Goal: Task Accomplishment & Management: Use online tool/utility

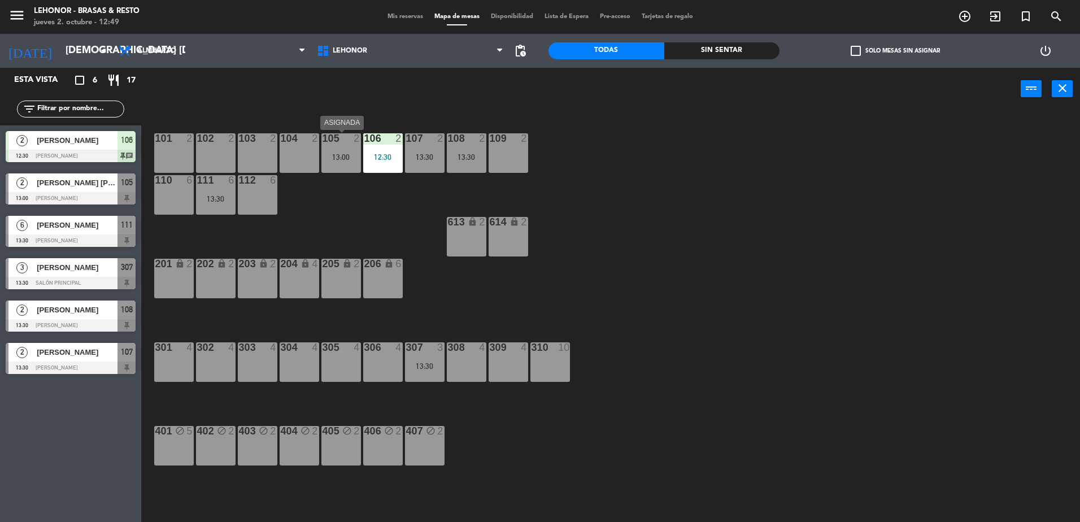
click at [329, 150] on div "105 2 13:00" at bounding box center [342, 153] width 40 height 40
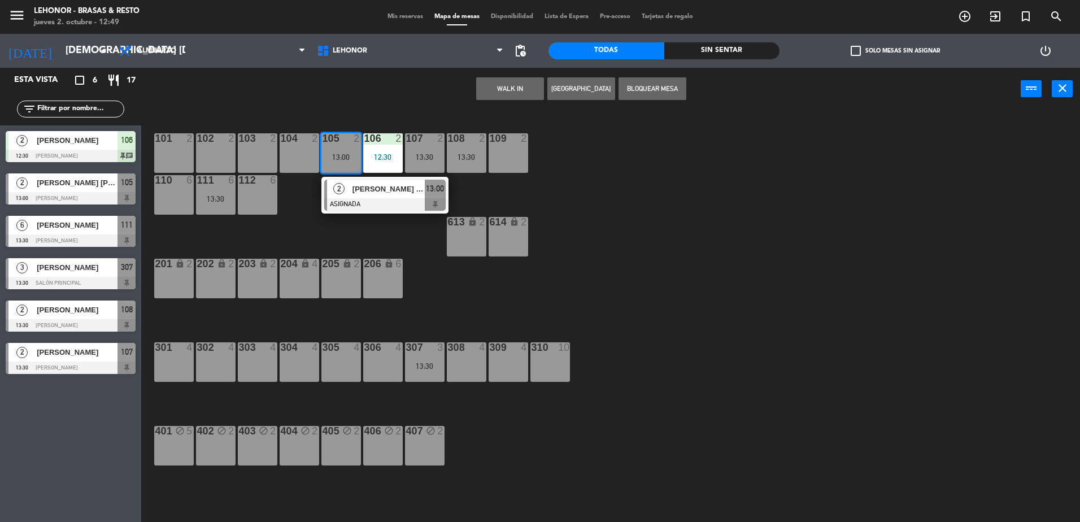
click at [619, 177] on div "101 2 102 2 103 2 104 2 105 2 13:00 2 [PERSON_NAME] [PERSON_NAME] ASIGNADA 13:0…" at bounding box center [616, 319] width 928 height 412
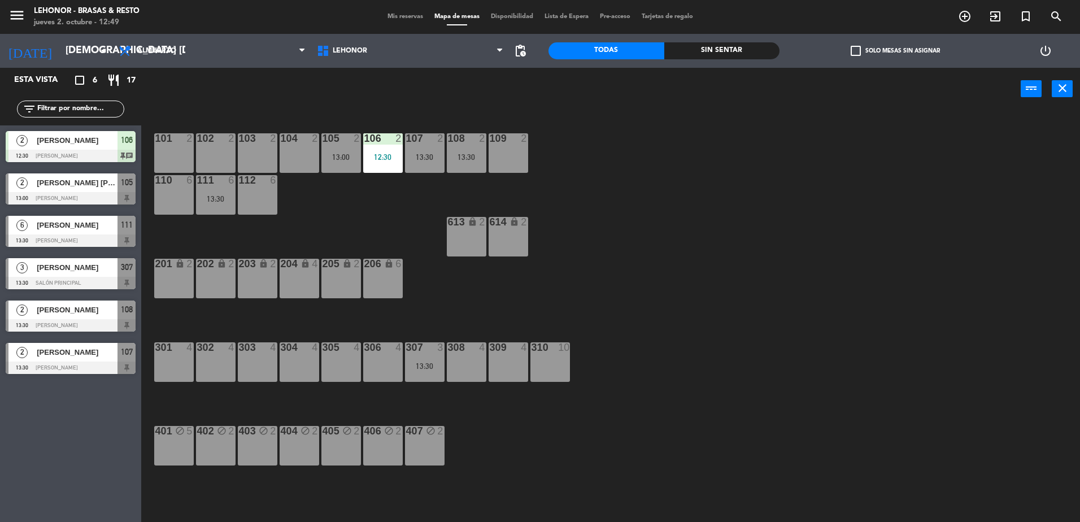
click at [439, 355] on div "307 3 13:30" at bounding box center [425, 362] width 40 height 40
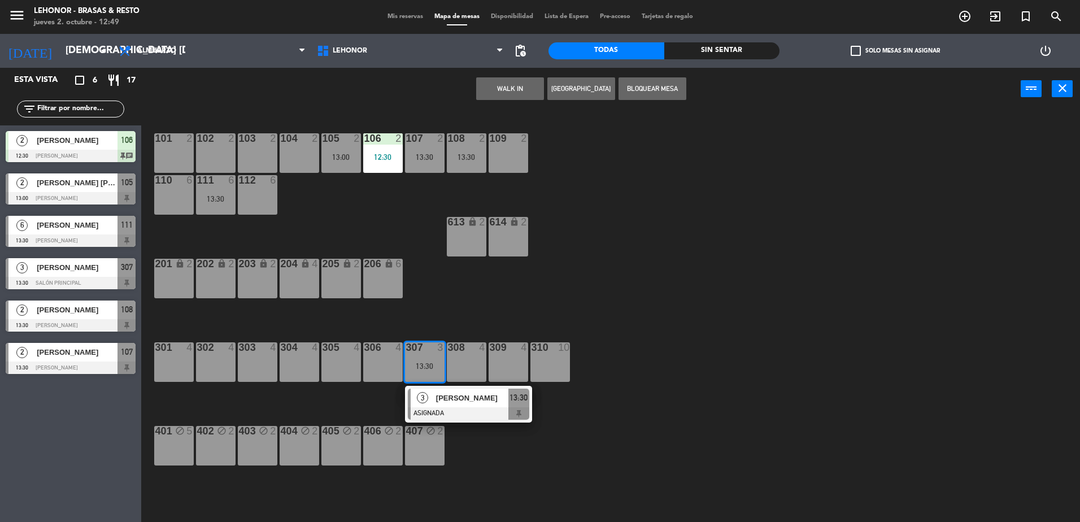
click at [749, 340] on div "101 2 102 2 103 2 104 2 105 2 13:00 106 2 12:30 107 2 13:30 108 2 13:30 109 2 1…" at bounding box center [616, 319] width 928 height 412
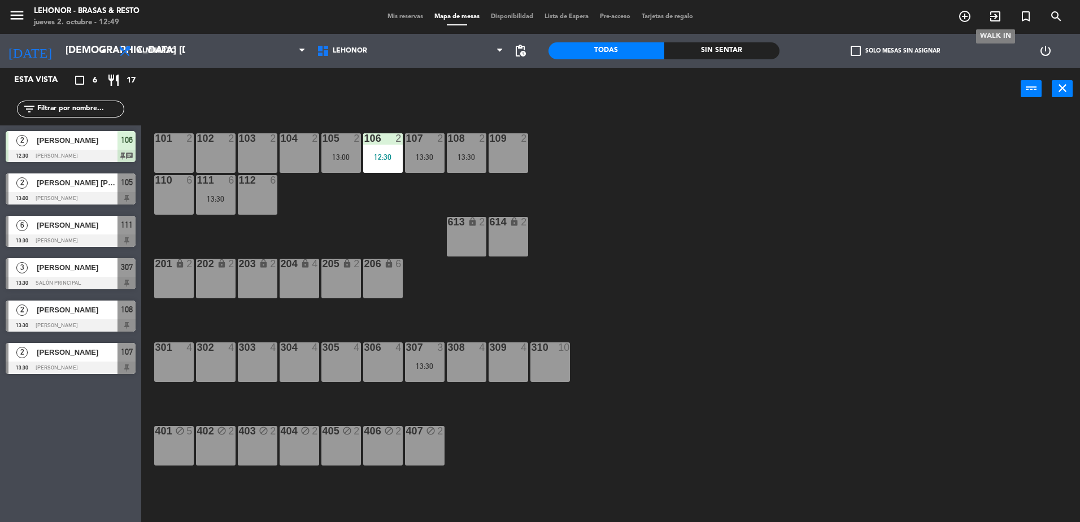
click at [997, 21] on icon "exit_to_app" at bounding box center [996, 17] width 14 height 14
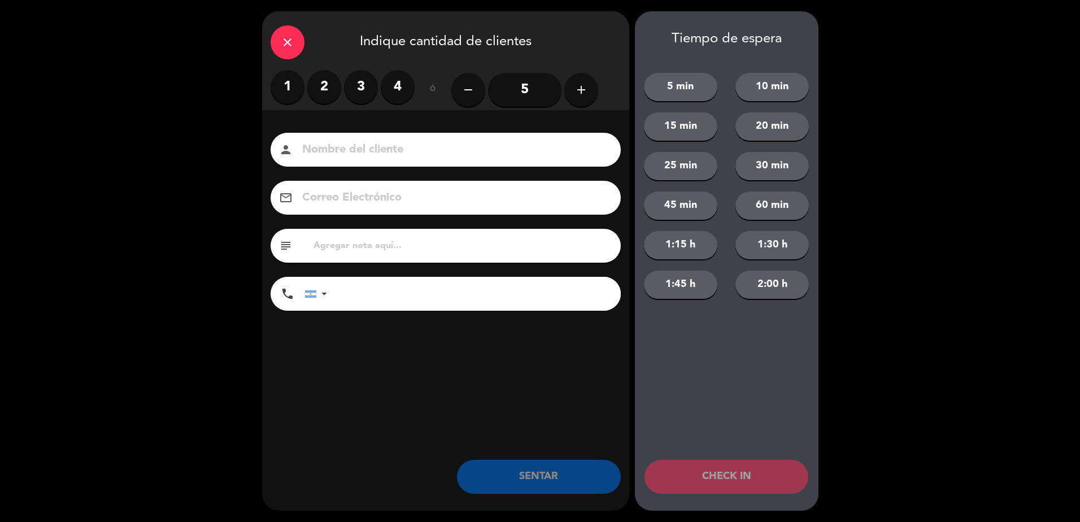
click at [361, 89] on label "3" at bounding box center [361, 87] width 34 height 34
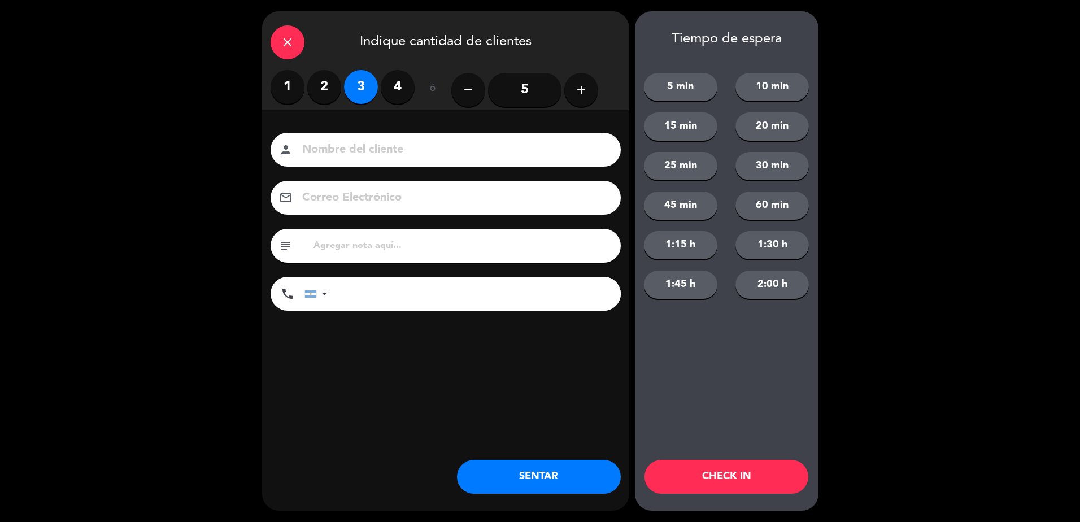
click at [389, 141] on input at bounding box center [453, 150] width 305 height 20
type input "Aylen"
click at [736, 475] on button "CHECK IN" at bounding box center [727, 477] width 164 height 34
